Goal: Complete application form: Complete application form

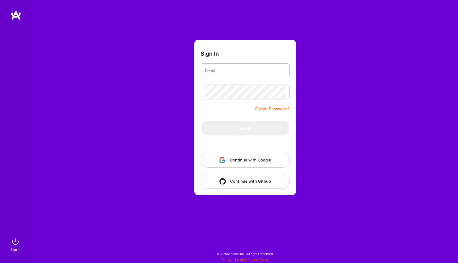
click at [240, 113] on form "Sign In Forgot Password? Sign In Continue with Google Continue with Github" at bounding box center [245, 117] width 102 height 155
click at [251, 71] on input "email" at bounding box center [245, 71] width 81 height 14
type input "aasif_6944@yahoo.com"
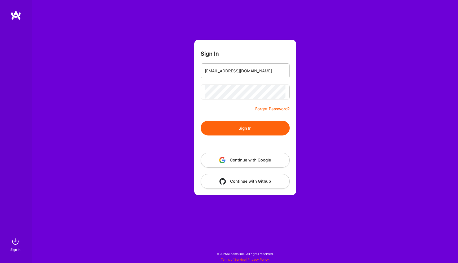
click at [245, 130] on button "Sign In" at bounding box center [244, 127] width 89 height 15
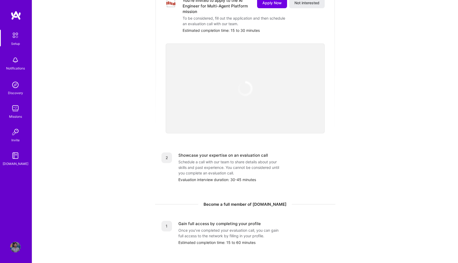
scroll to position [93, 0]
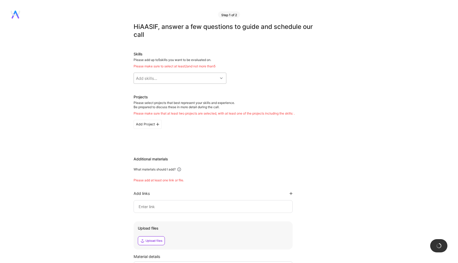
click at [163, 78] on div "Add skills..." at bounding box center [176, 78] width 84 height 11
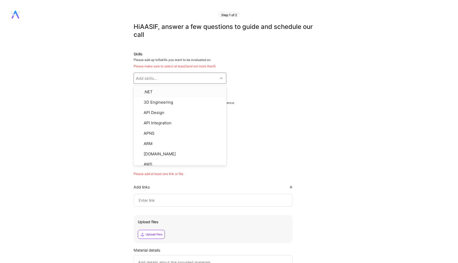
type input "AI"
click at [138, 111] on input "checkbox" at bounding box center [140, 112] width 4 height 4
checkbox input "true"
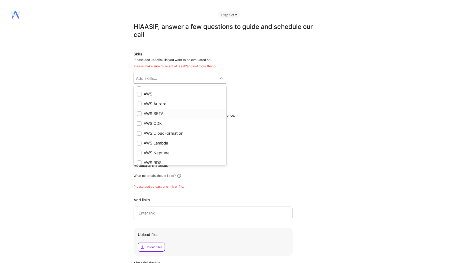
scroll to position [83, 0]
click at [165, 76] on div "Add skills..." at bounding box center [176, 78] width 84 height 11
click at [169, 81] on div "Add skills..." at bounding box center [176, 78] width 84 height 11
type input "a"
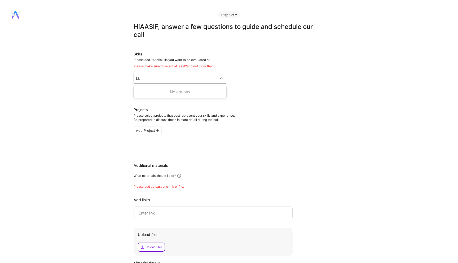
type input "L"
type input "mach"
click at [140, 90] on input "checkbox" at bounding box center [140, 92] width 4 height 4
checkbox input "true"
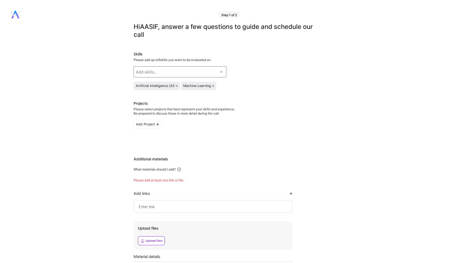
click at [161, 73] on div "Add skills..." at bounding box center [176, 71] width 84 height 11
type input "deep"
click at [140, 86] on input "checkbox" at bounding box center [140, 86] width 4 height 4
checkbox input "true"
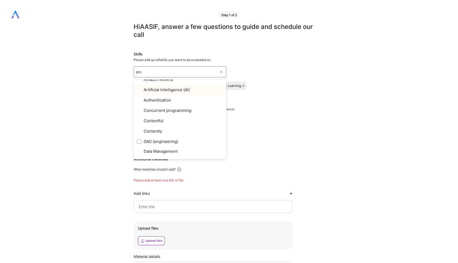
scroll to position [0, 0]
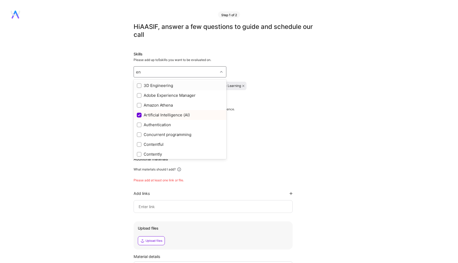
type input "e"
type input "s"
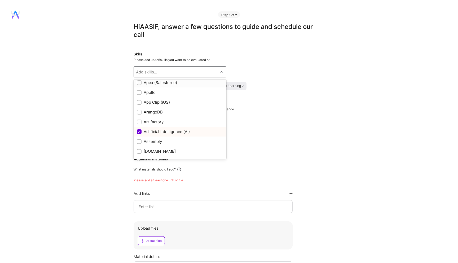
scroll to position [302, 0]
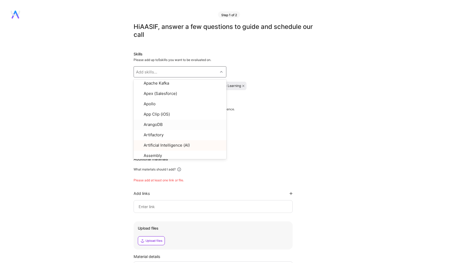
click at [85, 100] on div "Hi AASIF , answer a few questions to guide and schedule our call Skills Please …" at bounding box center [226, 174] width 452 height 303
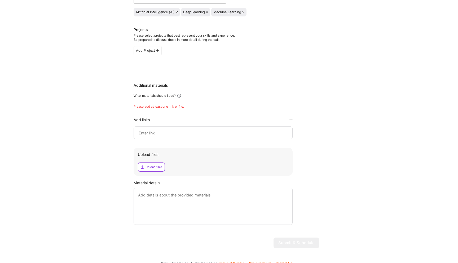
scroll to position [81, 0]
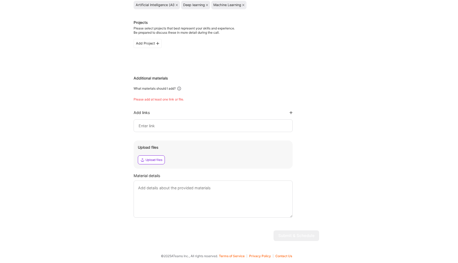
drag, startPoint x: 134, startPoint y: 100, endPoint x: 194, endPoint y: 100, distance: 59.8
click at [194, 100] on div "Please add at least one link or file." at bounding box center [225, 99] width 185 height 4
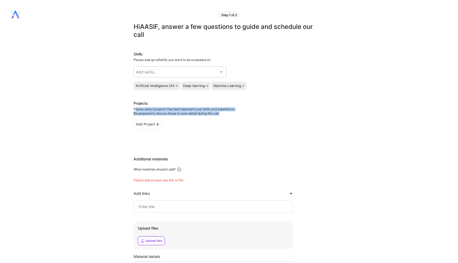
drag, startPoint x: 135, startPoint y: 108, endPoint x: 230, endPoint y: 114, distance: 95.0
click at [230, 114] on div "Please select projects that best represent your skills and experience. Be prepa…" at bounding box center [183, 111] width 101 height 8
click at [153, 124] on div "Add Project" at bounding box center [147, 124] width 28 height 9
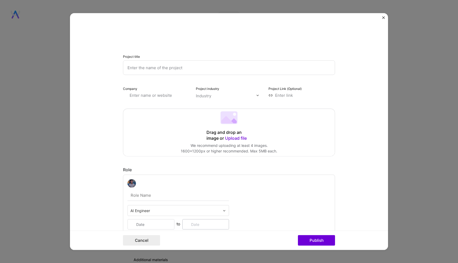
click at [173, 70] on input "text" at bounding box center [229, 67] width 212 height 15
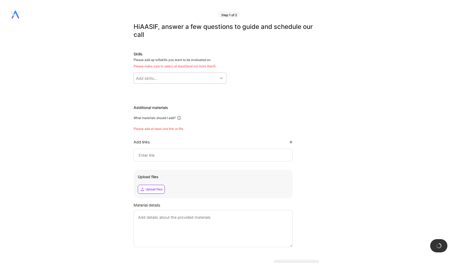
scroll to position [29, 0]
